Goal: Task Accomplishment & Management: Use online tool/utility

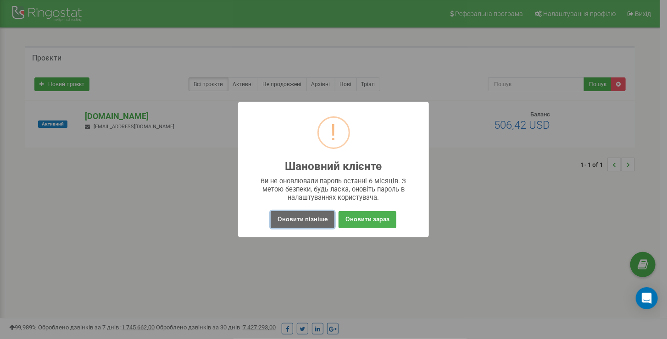
click at [315, 215] on button "Оновити пізніше" at bounding box center [303, 219] width 64 height 17
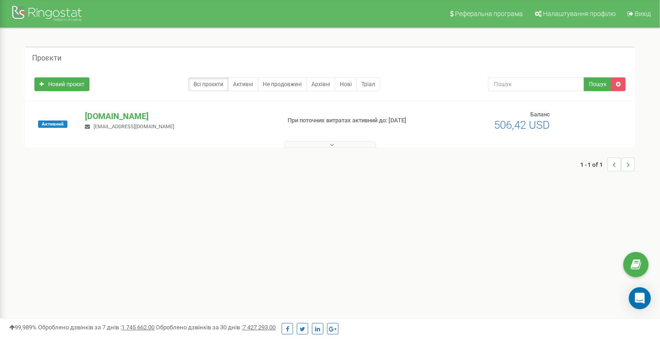
click at [74, 118] on div "Активний" at bounding box center [53, 125] width 50 height 28
click at [74, 117] on div "Активний" at bounding box center [53, 125] width 50 height 28
click at [137, 117] on p "[DOMAIN_NAME]" at bounding box center [179, 117] width 188 height 12
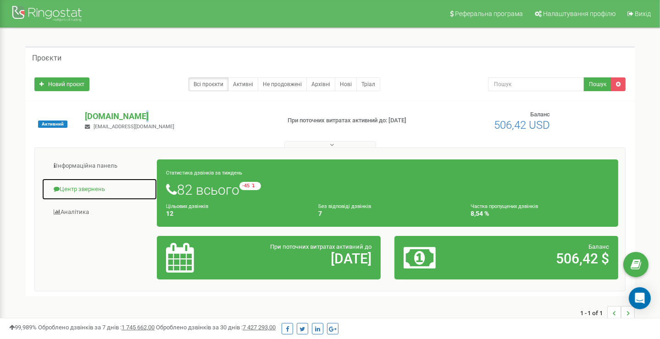
click at [78, 187] on link "Центр звернень" at bounding box center [100, 189] width 116 height 22
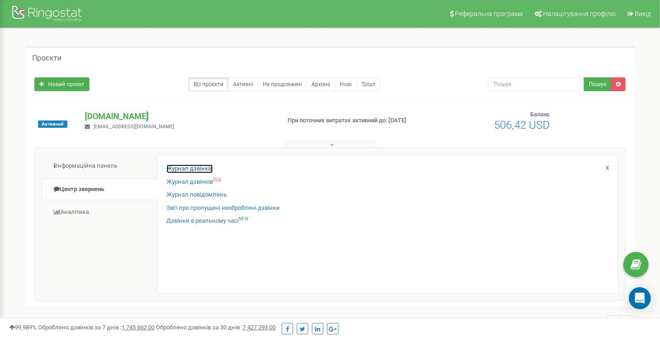
click at [196, 166] on link "Журнал дзвінків" at bounding box center [189, 169] width 46 height 9
